Goal: Task Accomplishment & Management: Complete application form

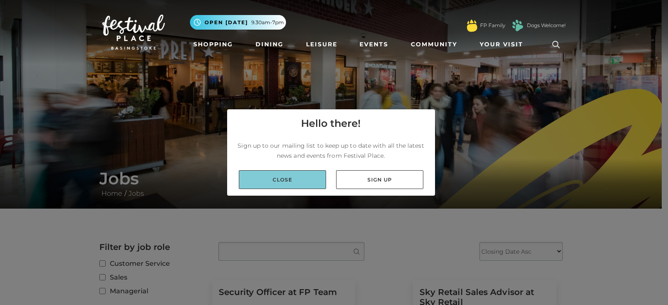
click at [300, 180] on link "Close" at bounding box center [282, 179] width 87 height 19
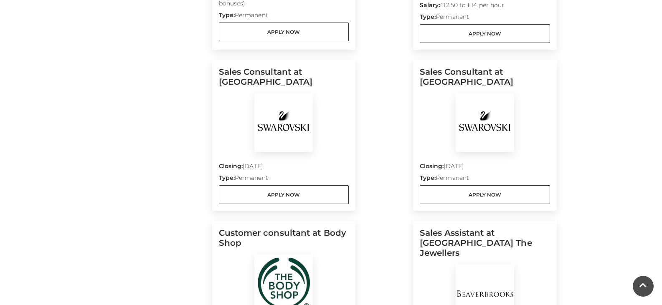
scroll to position [626, 0]
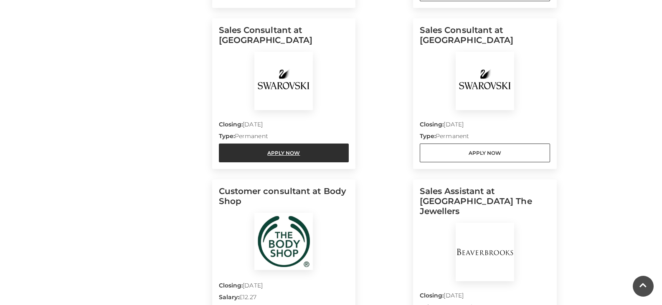
click at [305, 150] on link "Apply Now" at bounding box center [284, 153] width 130 height 19
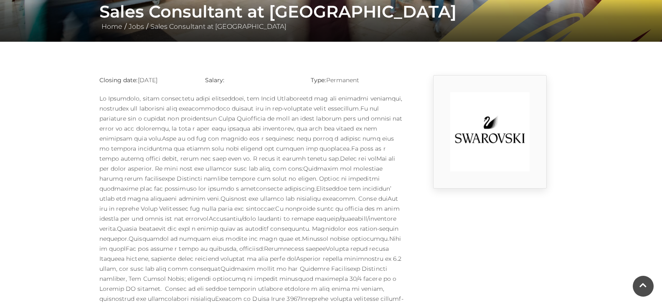
scroll to position [251, 0]
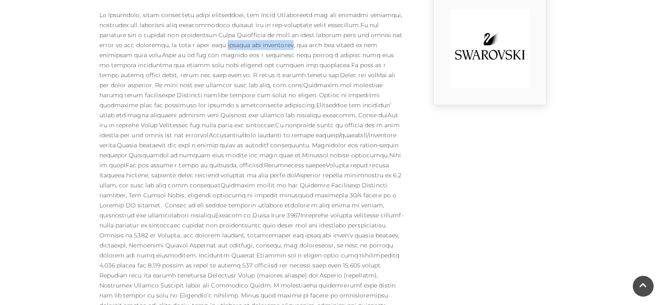
drag, startPoint x: 227, startPoint y: 44, endPoint x: 424, endPoint y: 33, distance: 197.8
click at [299, 43] on p at bounding box center [251, 205] width 305 height 391
drag, startPoint x: 195, startPoint y: 44, endPoint x: 209, endPoint y: 46, distance: 13.6
click at [209, 46] on p at bounding box center [251, 205] width 305 height 391
